Goal: Task Accomplishment & Management: Complete application form

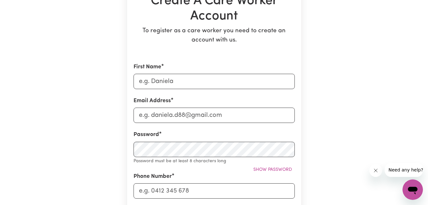
scroll to position [84, 0]
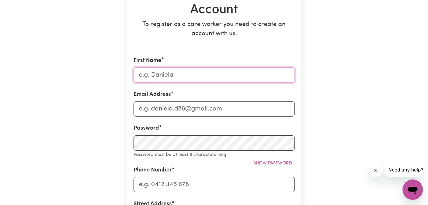
click at [199, 74] on input "First Name" at bounding box center [214, 74] width 161 height 15
type input "faith"
type input "[EMAIL_ADDRESS][DOMAIN_NAME]"
type input "0490110296"
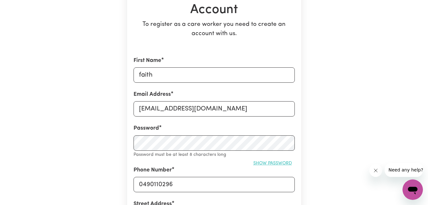
click at [278, 163] on span "Show password" at bounding box center [272, 163] width 39 height 5
click at [265, 159] on button "Hide password" at bounding box center [274, 163] width 41 height 10
click at [265, 159] on button "Show password" at bounding box center [272, 163] width 44 height 10
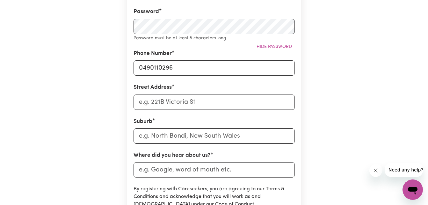
scroll to position [199, 0]
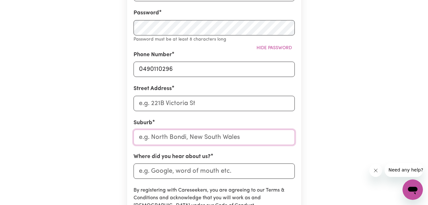
click at [181, 138] on input "text" at bounding box center [214, 136] width 161 height 15
click at [188, 174] on input "Where did you hear about us?" at bounding box center [214, 170] width 161 height 15
type input "google"
click at [167, 136] on input "text" at bounding box center [214, 136] width 161 height 15
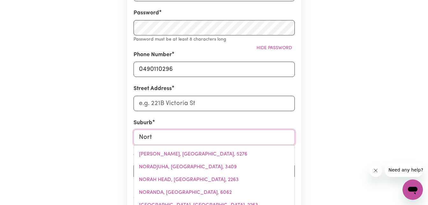
type input "Nor"
type input "[PERSON_NAME] CREINA, [GEOGRAPHIC_DATA], 5276"
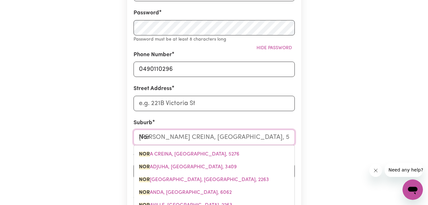
type input "No"
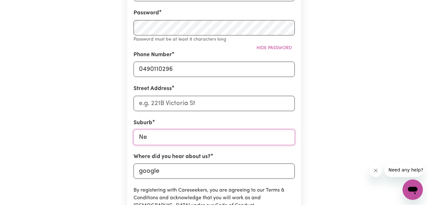
type input "New"
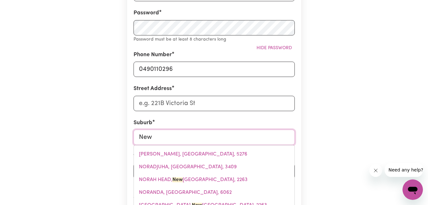
type input "[GEOGRAPHIC_DATA], [GEOGRAPHIC_DATA], 4680"
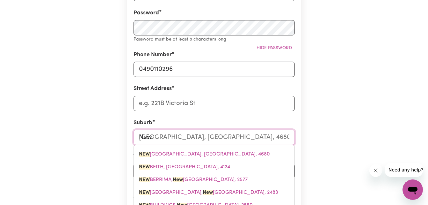
type input "New s"
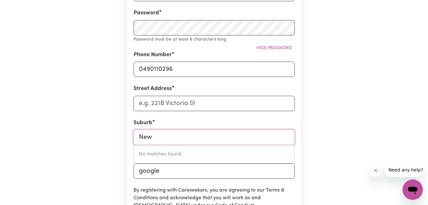
type input "New"
type input "[GEOGRAPHIC_DATA], [GEOGRAPHIC_DATA], 4680"
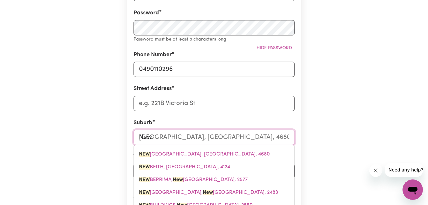
type input "Ne"
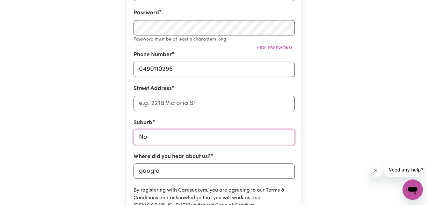
type input "Nor"
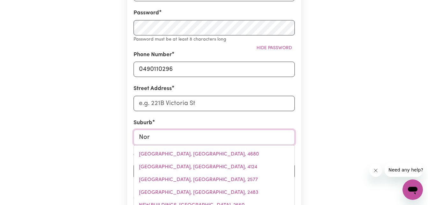
type input "[PERSON_NAME] CREINA, [GEOGRAPHIC_DATA], 5276"
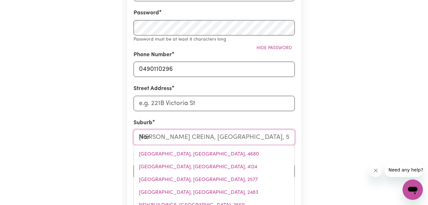
type input "Nort"
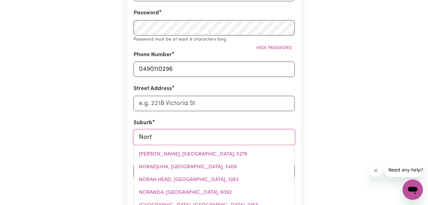
type input "North"
type input "[GEOGRAPHIC_DATA], [GEOGRAPHIC_DATA], 5006"
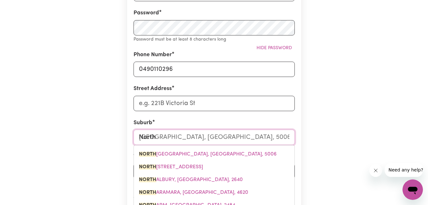
type input "North s"
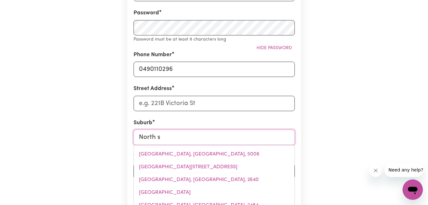
type input "[GEOGRAPHIC_DATA], [GEOGRAPHIC_DATA], 7260"
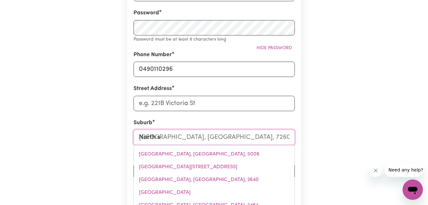
type input "North sy"
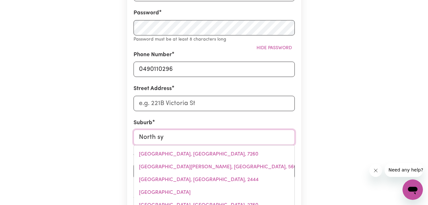
type input "North syDNEY, [GEOGRAPHIC_DATA], 2060"
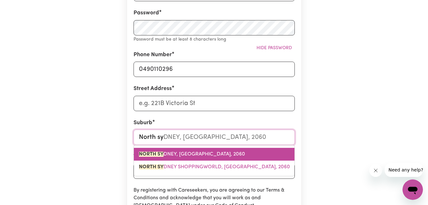
click at [162, 154] on mark "NORTH SY" at bounding box center [151, 153] width 25 height 5
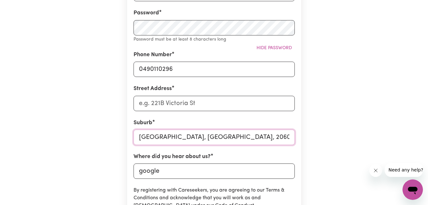
type input "[GEOGRAPHIC_DATA], [GEOGRAPHIC_DATA], 2060"
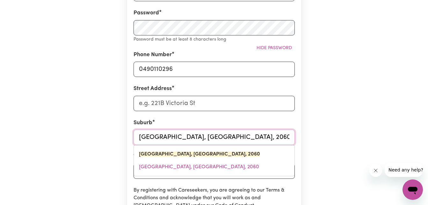
click at [262, 136] on input "[GEOGRAPHIC_DATA], [GEOGRAPHIC_DATA], 2060" at bounding box center [214, 136] width 161 height 15
type input "[GEOGRAPHIC_DATA], [GEOGRAPHIC_DATA], 2060,"
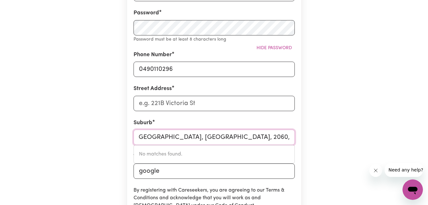
scroll to position [0, 0]
type input "N"
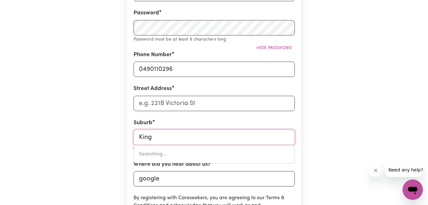
type input "Kings"
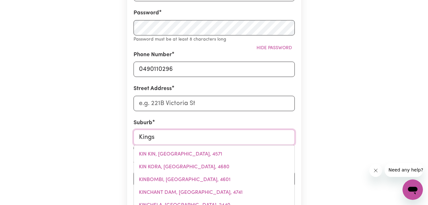
type input "[GEOGRAPHIC_DATA], [GEOGRAPHIC_DATA], 4551"
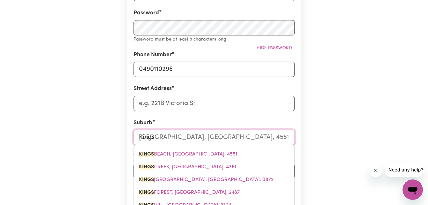
type input "Kingsw"
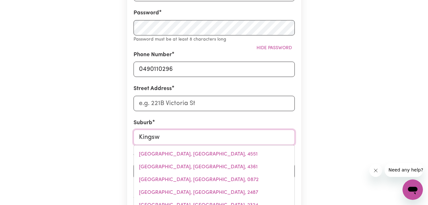
type input "KingswAY, [GEOGRAPHIC_DATA], 6065"
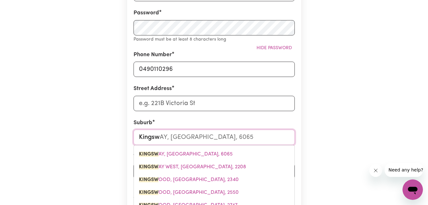
type input "Kingswo"
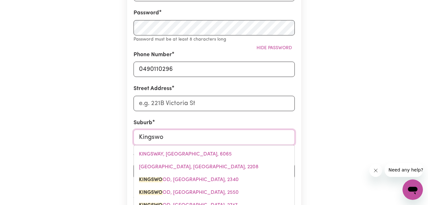
type input "Kingswoo"
type input "KingswooD, [GEOGRAPHIC_DATA], 2340"
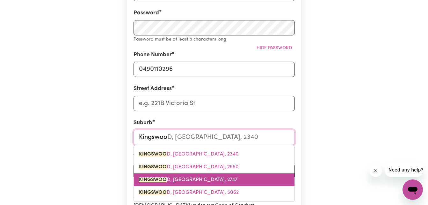
click at [224, 178] on span "KINGSWOO D, [GEOGRAPHIC_DATA], 2747" at bounding box center [188, 179] width 98 height 5
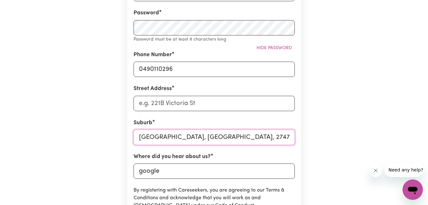
click at [252, 137] on input "[GEOGRAPHIC_DATA], [GEOGRAPHIC_DATA], 2747" at bounding box center [214, 136] width 161 height 15
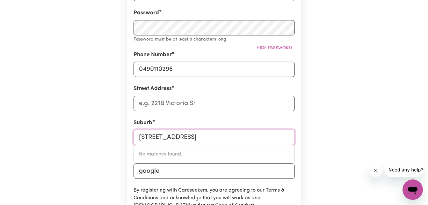
type input "[STREET_ADDRESS]"
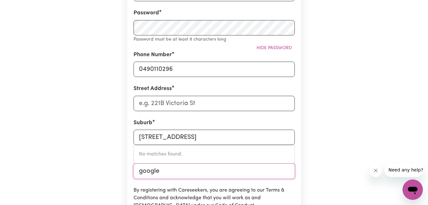
click at [144, 171] on input "google" at bounding box center [214, 170] width 161 height 15
type input "Google"
click at [149, 106] on input "Street Address" at bounding box center [214, 103] width 161 height 15
type input "[STREET_ADDRESS]"
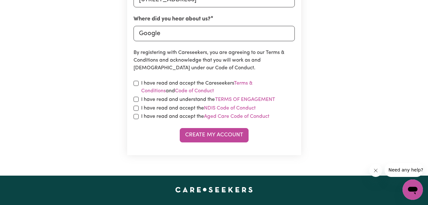
scroll to position [349, 0]
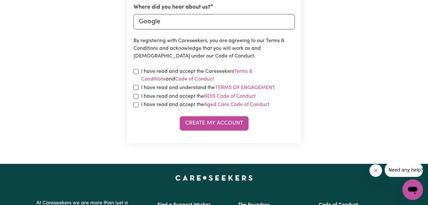
click at [195, 74] on label "I have read and accept the Careseekers Terms & Conditions and Code of Conduct" at bounding box center [218, 75] width 154 height 15
click at [135, 70] on input "checkbox" at bounding box center [136, 71] width 5 height 5
checkbox input "true"
click at [136, 89] on input "checkbox" at bounding box center [136, 87] width 5 height 5
checkbox input "true"
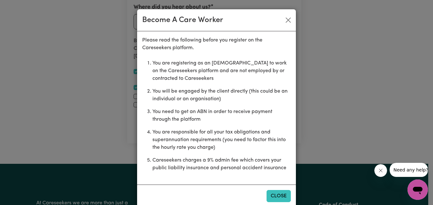
click at [281, 192] on button "Close" at bounding box center [278, 196] width 24 height 12
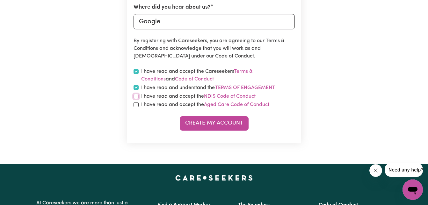
click at [136, 98] on input "checkbox" at bounding box center [136, 96] width 5 height 5
checkbox input "true"
click at [136, 103] on input "checkbox" at bounding box center [136, 104] width 5 height 5
checkbox input "true"
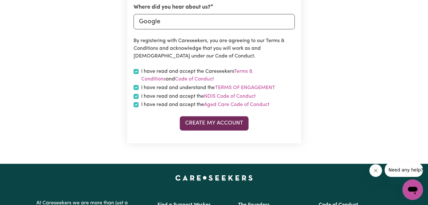
click at [219, 126] on button "Create My Account" at bounding box center [214, 123] width 69 height 14
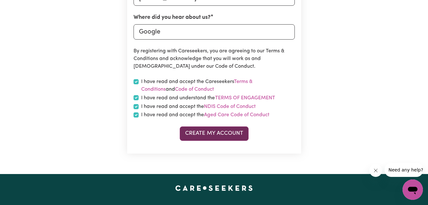
scroll to position [359, 0]
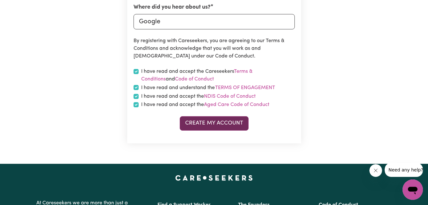
click at [208, 128] on button "Create My Account" at bounding box center [214, 123] width 69 height 14
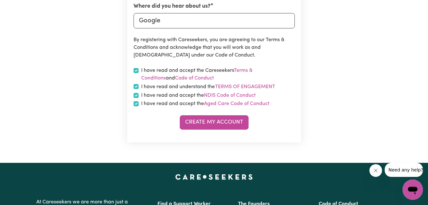
scroll to position [341, 0]
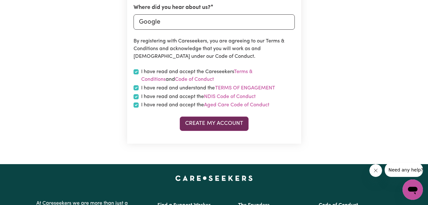
click at [234, 120] on button "Create My Account" at bounding box center [214, 123] width 69 height 14
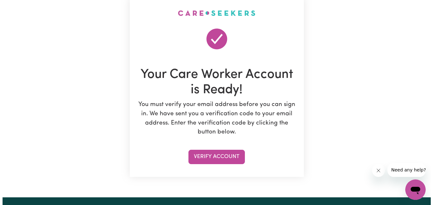
scroll to position [56, 0]
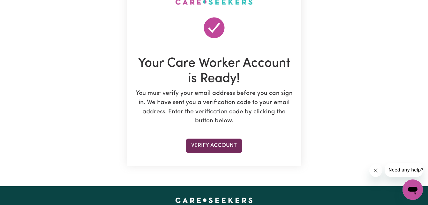
click at [221, 150] on button "Verify Account" at bounding box center [214, 145] width 56 height 14
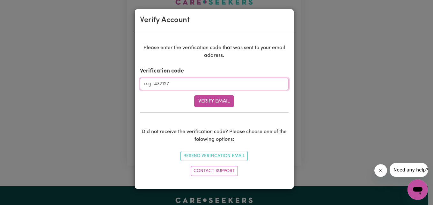
click at [196, 79] on input "Verification code" at bounding box center [214, 84] width 149 height 12
paste input "125017"
type input "125017"
click at [209, 102] on button "Verify Email" at bounding box center [214, 101] width 40 height 12
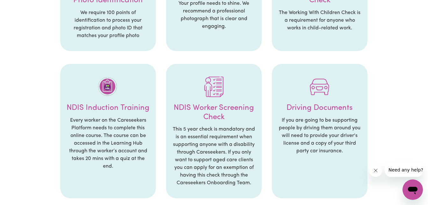
scroll to position [320, 0]
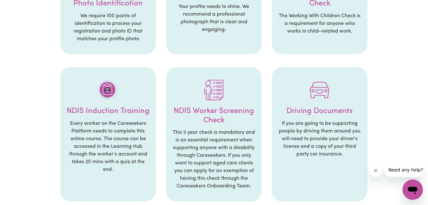
click at [214, 110] on h4 "NDIS Worker Screening Check" at bounding box center [213, 115] width 83 height 18
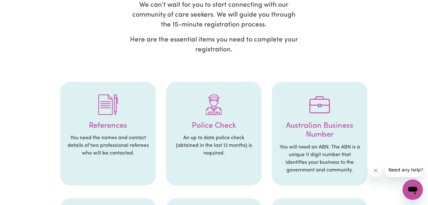
scroll to position [0, 0]
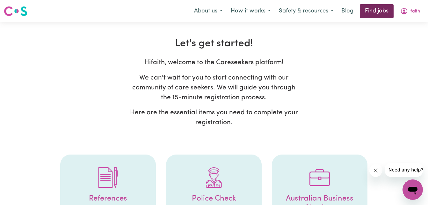
click at [384, 15] on link "Find jobs" at bounding box center [377, 11] width 34 height 14
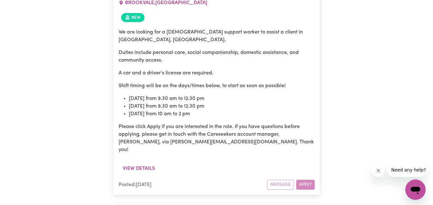
scroll to position [4594, 0]
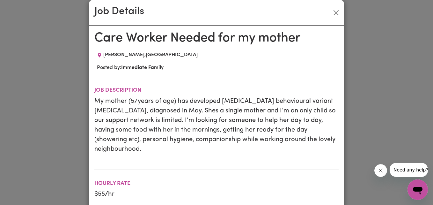
scroll to position [0, 0]
